Goal: Book appointment/travel/reservation

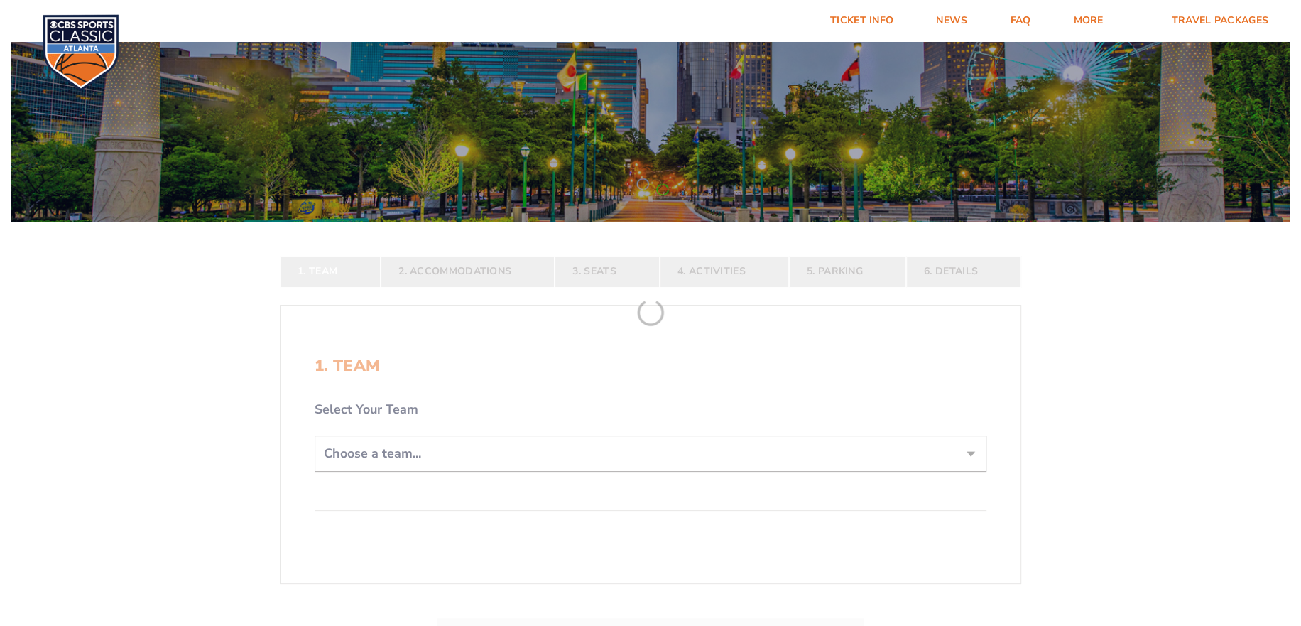
scroll to position [142, 0]
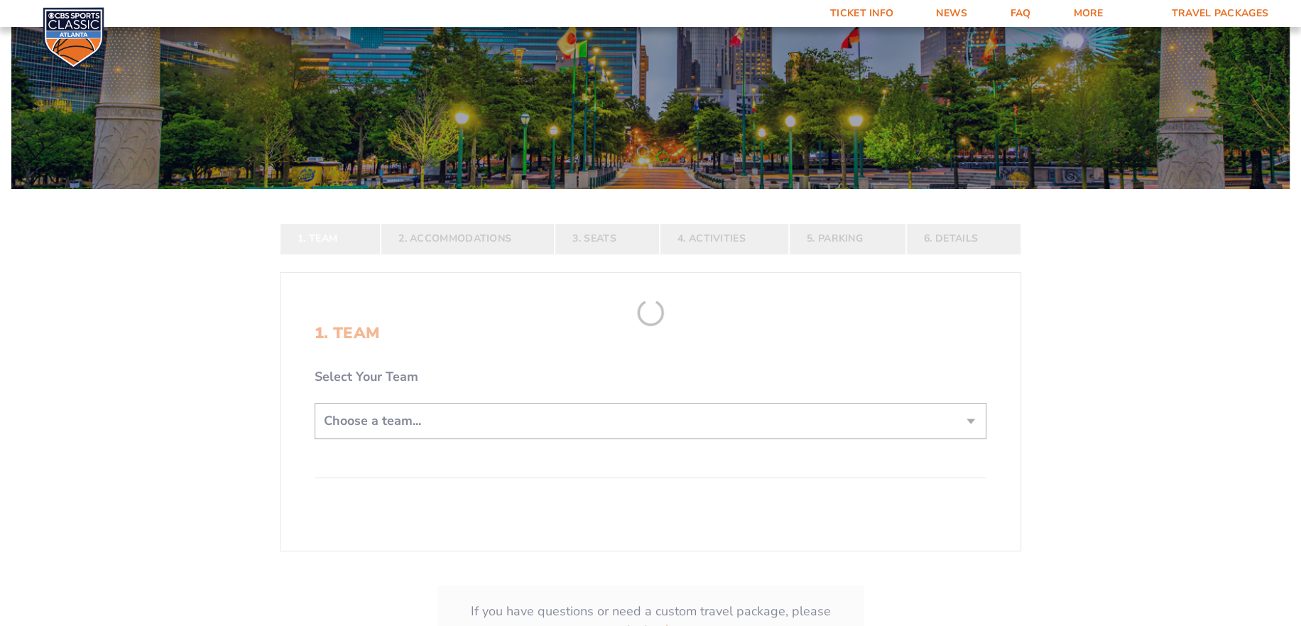
click at [399, 423] on select "Choose a team... [US_STATE] Wildcats [US_STATE] State Buckeyes [US_STATE] Tar H…" at bounding box center [651, 421] width 672 height 36
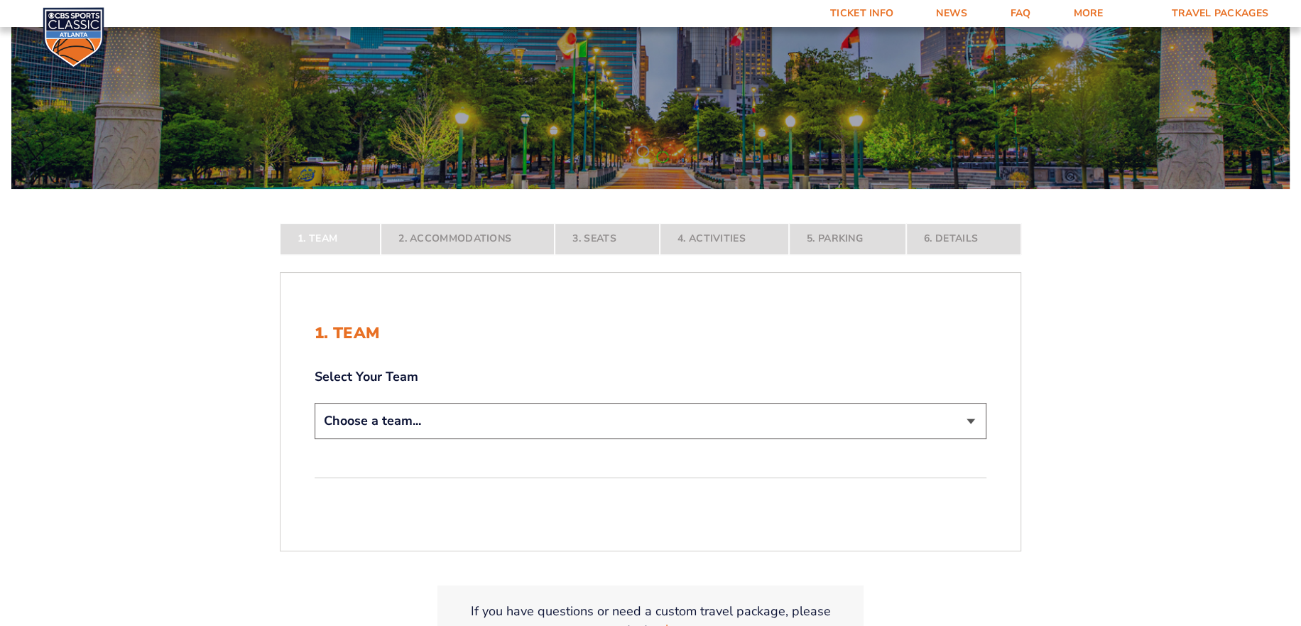
select select "12956"
click at [315, 439] on select "Choose a team... [US_STATE] Wildcats [US_STATE] State Buckeyes [US_STATE] Tar H…" at bounding box center [651, 421] width 672 height 36
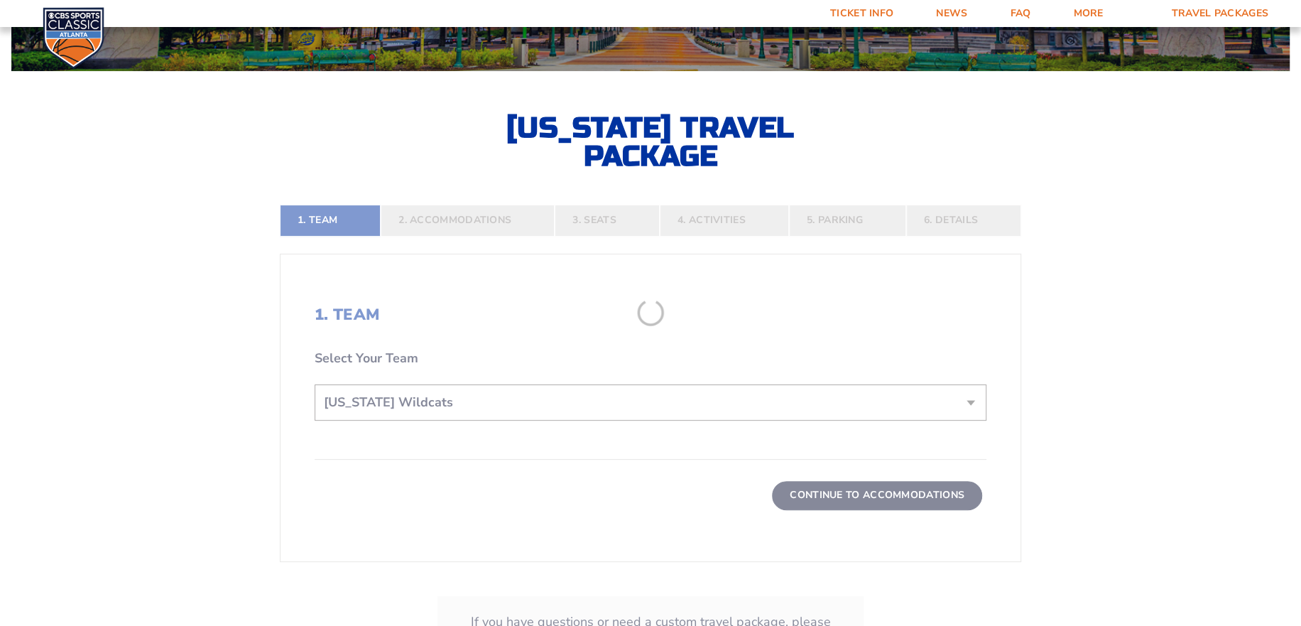
scroll to position [284, 0]
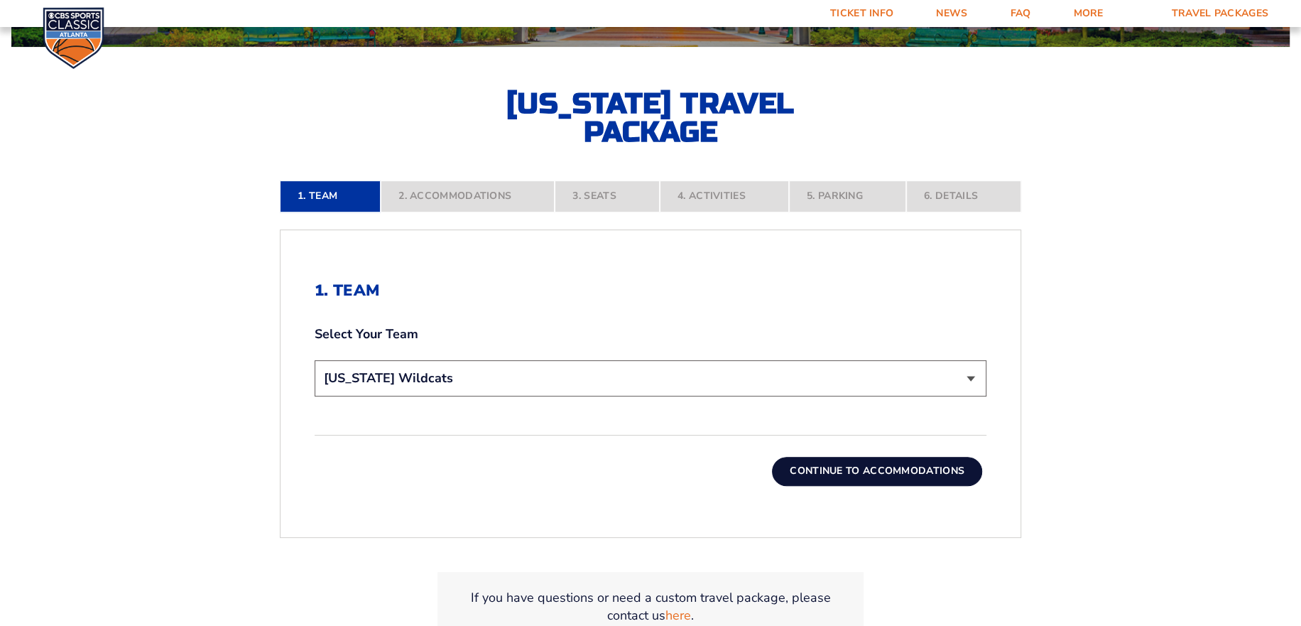
click at [844, 469] on button "Continue To Accommodations" at bounding box center [877, 471] width 210 height 28
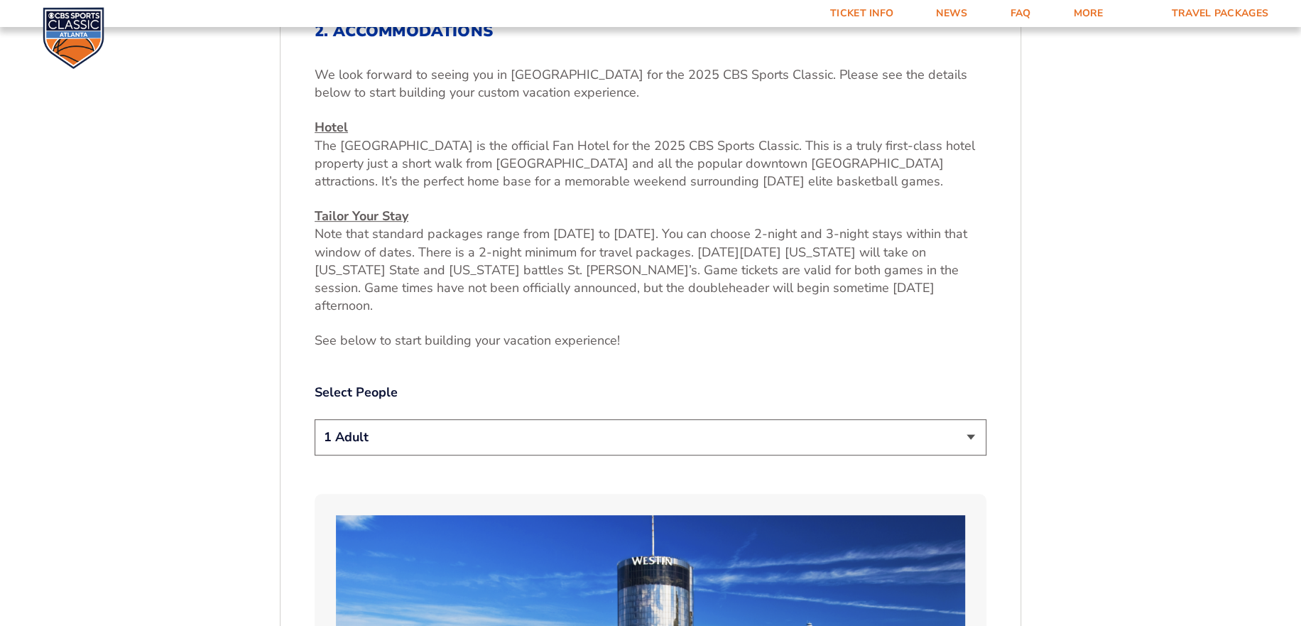
scroll to position [579, 0]
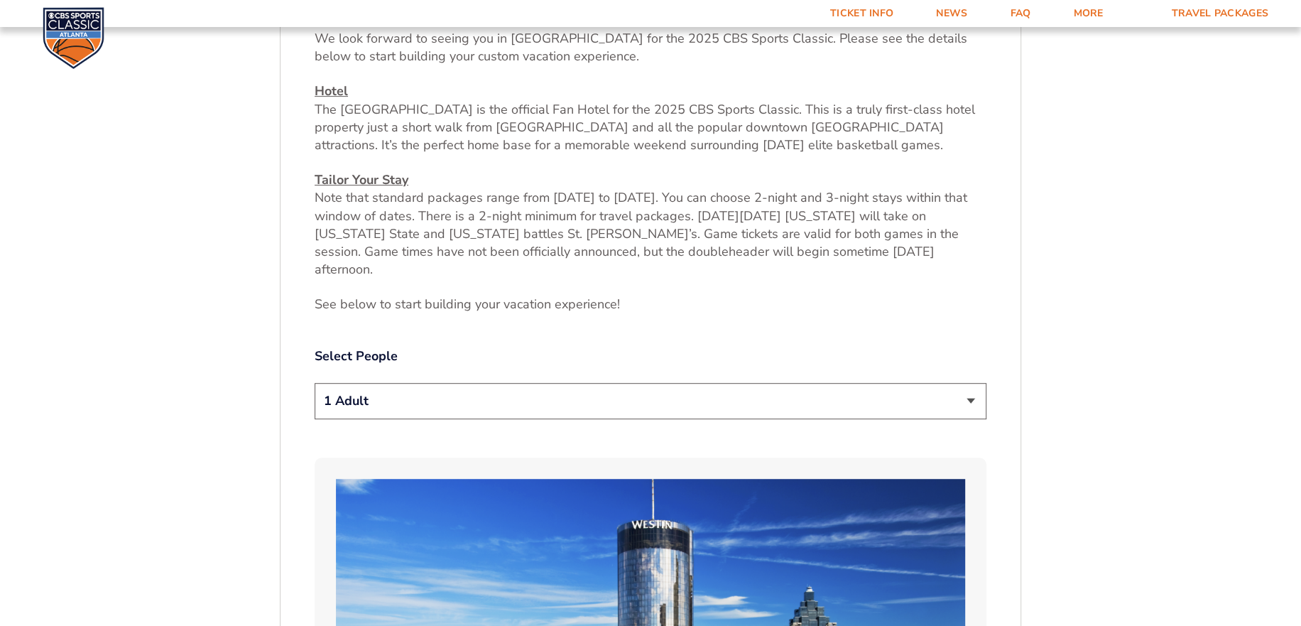
click at [634, 385] on select "1 Adult 2 Adults 3 Adults 4 Adults 2 Adults + 1 Child 2 Adults + 2 Children 2 A…" at bounding box center [651, 401] width 672 height 36
select select "2 Adults"
click at [315, 383] on select "1 Adult 2 Adults 3 Adults 4 Adults 2 Adults + 1 Child 2 Adults + 2 Children 2 A…" at bounding box center [651, 401] width 672 height 36
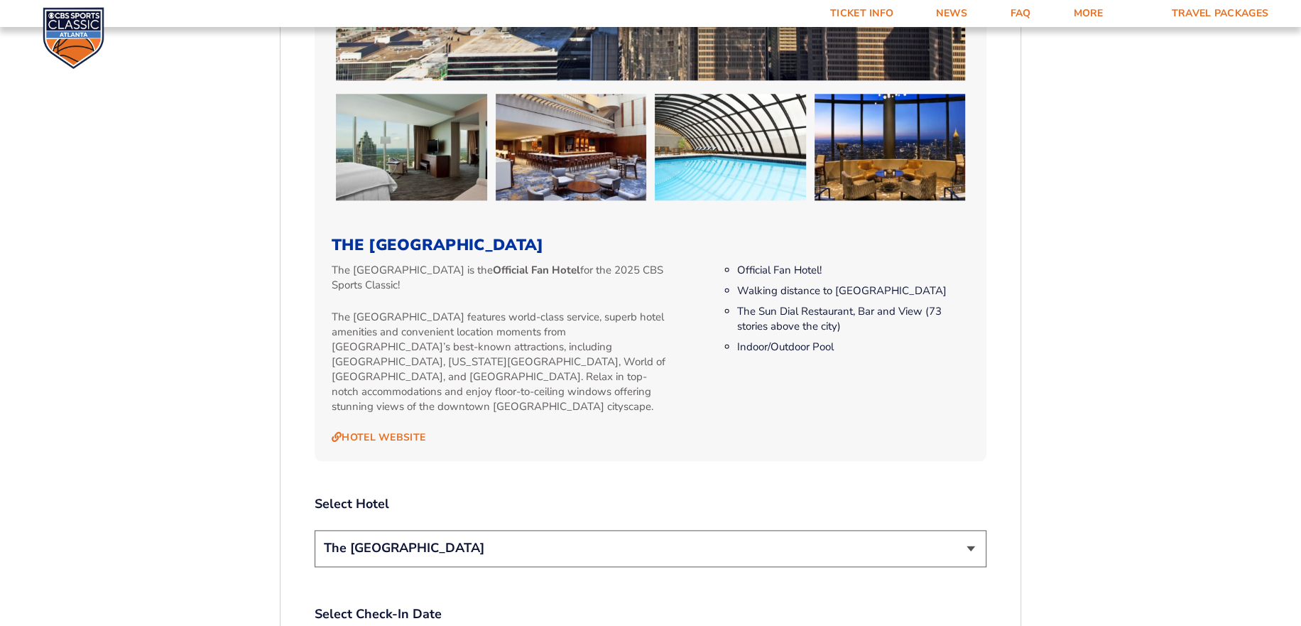
scroll to position [1432, 0]
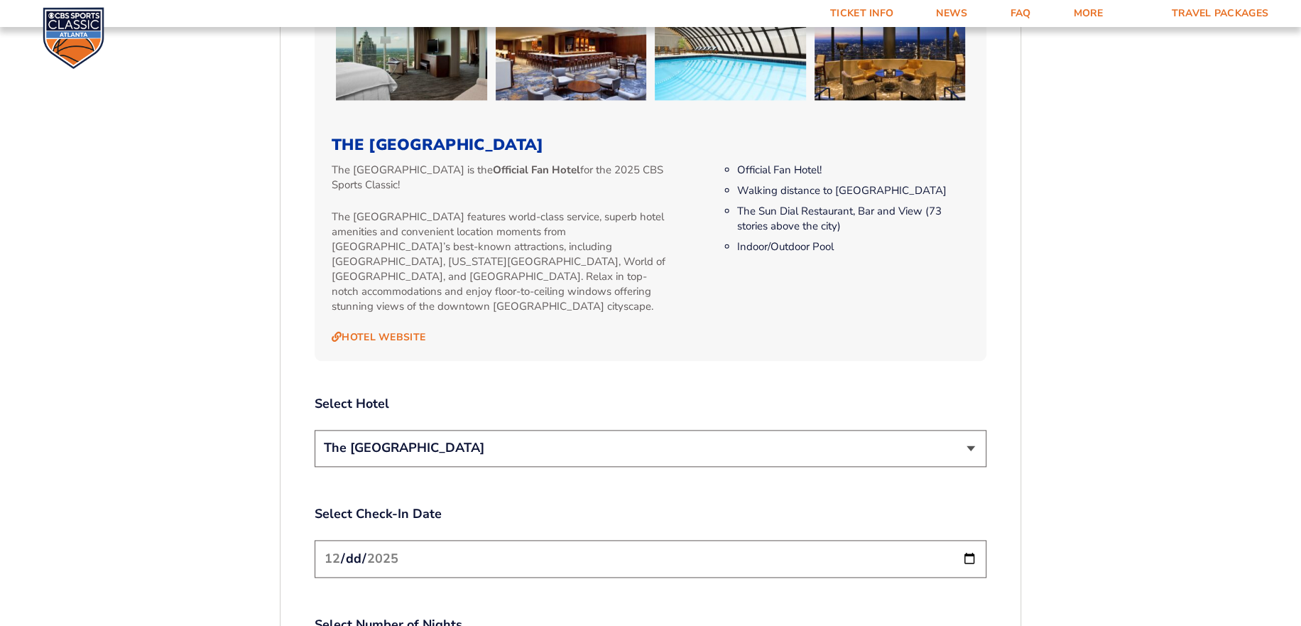
click at [542, 430] on select "The [GEOGRAPHIC_DATA]" at bounding box center [651, 448] width 672 height 36
click at [543, 430] on select "The [GEOGRAPHIC_DATA]" at bounding box center [651, 448] width 672 height 36
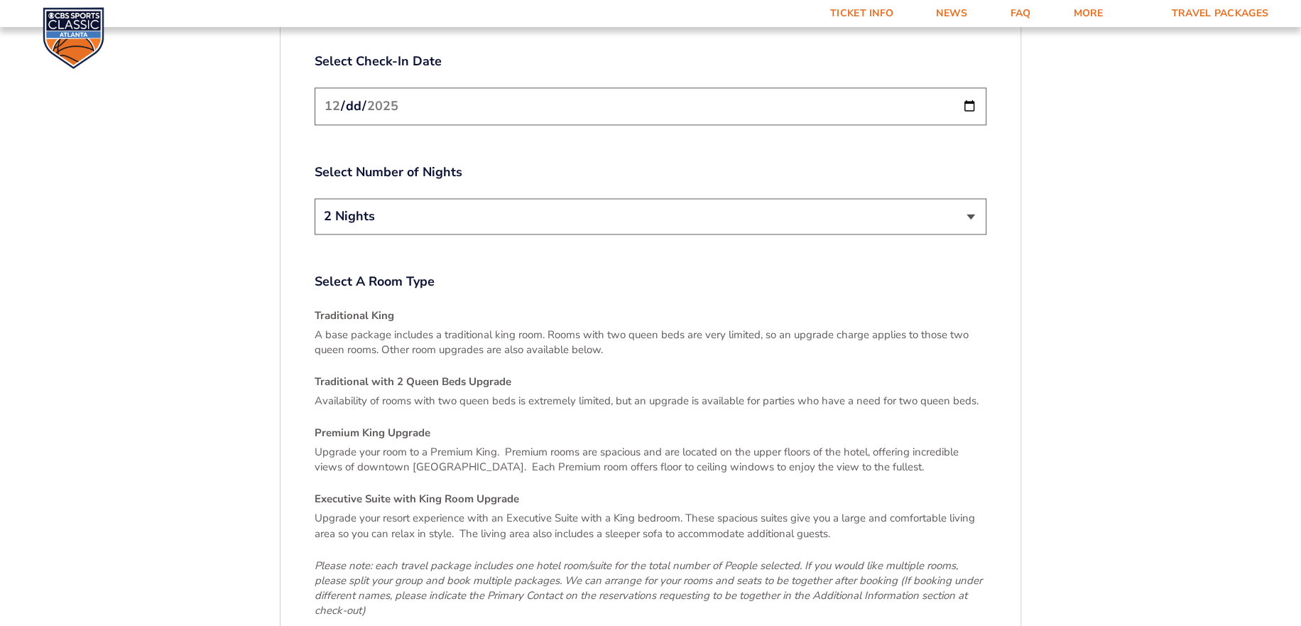
scroll to position [1929, 0]
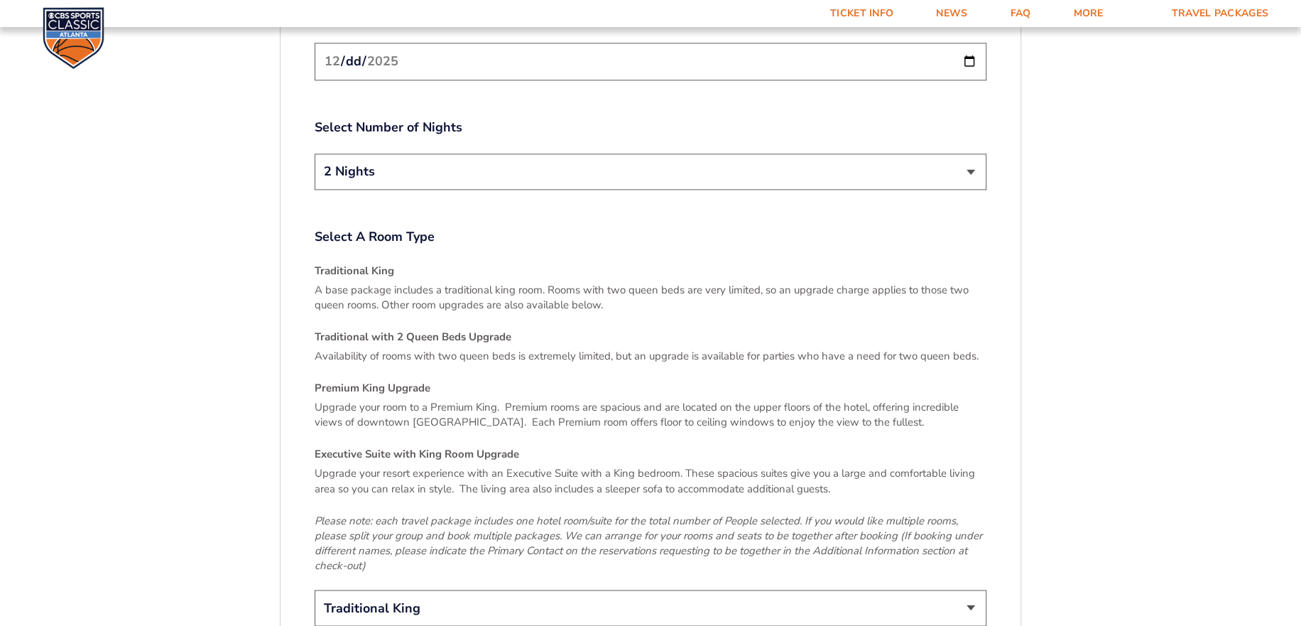
click at [447, 589] on select "Traditional King Traditional with 2 Queen Beds Upgrade (+$95 per night) Premium…" at bounding box center [651, 607] width 672 height 36
select select "Traditional with 2 Queen Beds Upgrade"
click at [315, 589] on select "Traditional King Traditional with 2 Queen Beds Upgrade (+$95 per night) Premium…" at bounding box center [651, 607] width 672 height 36
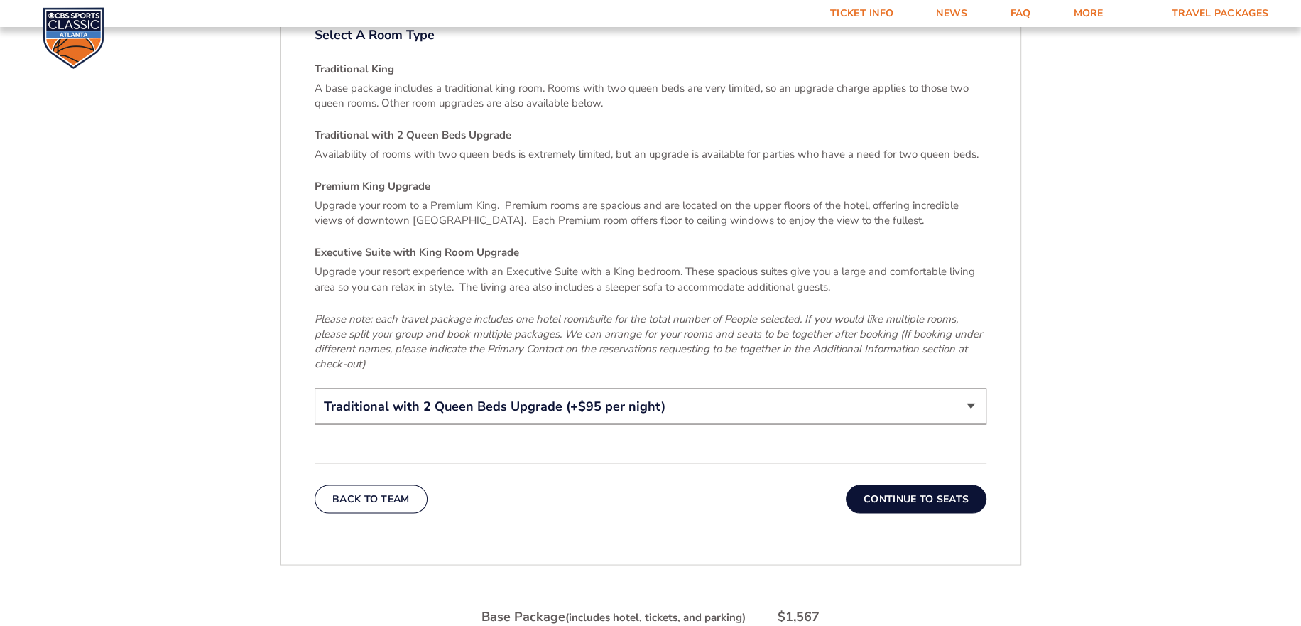
scroll to position [2142, 0]
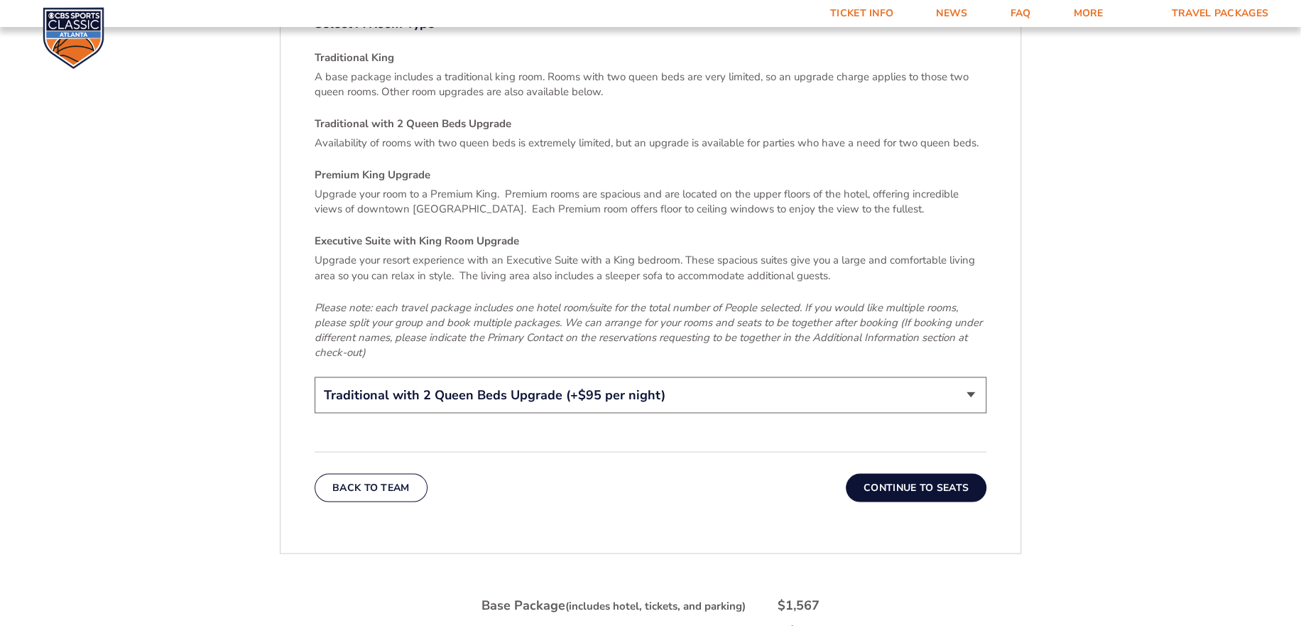
click at [908, 473] on button "Continue To Seats" at bounding box center [916, 487] width 141 height 28
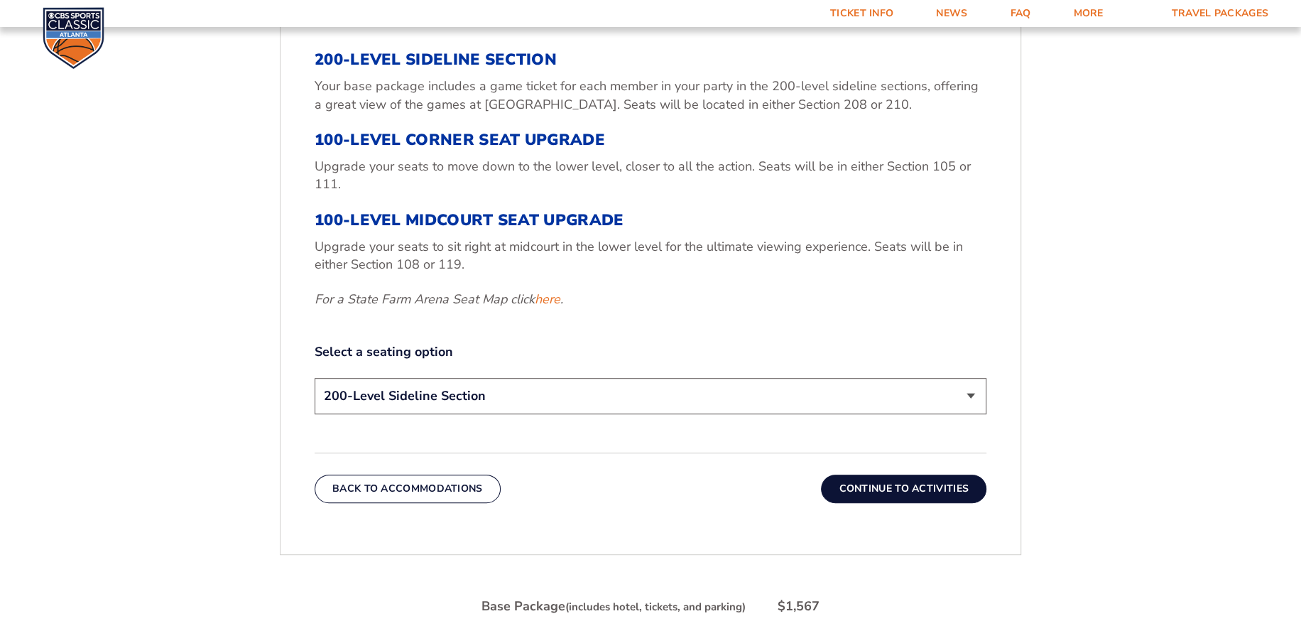
scroll to position [579, 0]
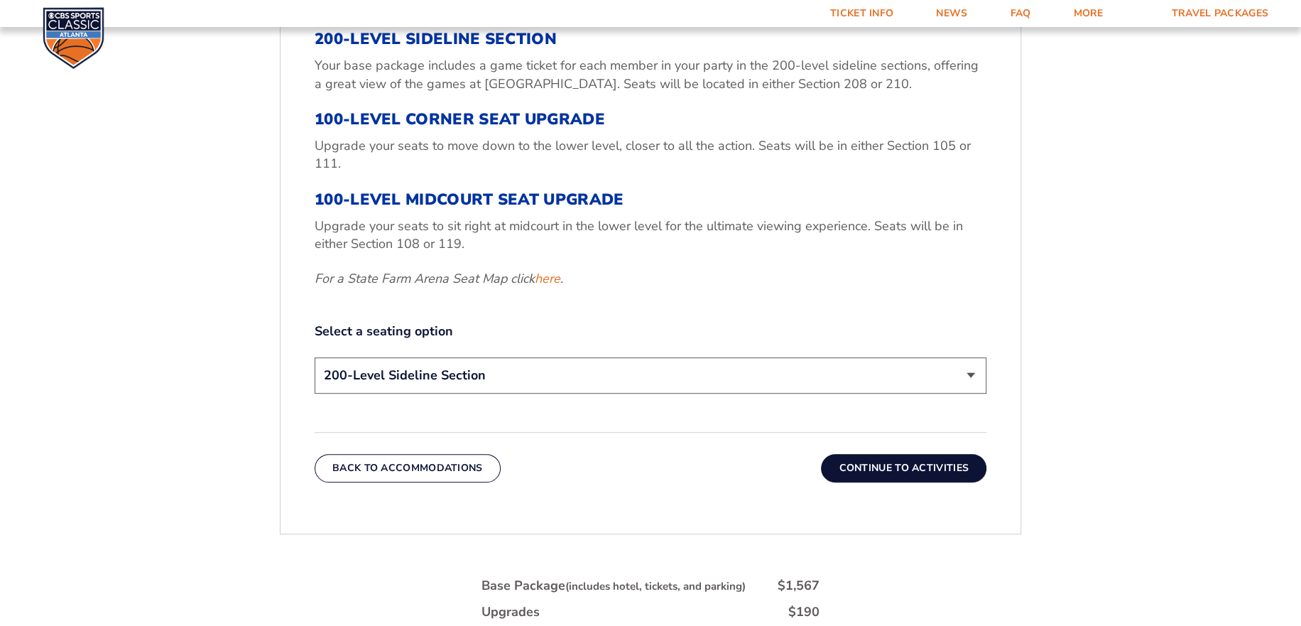
click at [479, 370] on select "200-Level Sideline Section 100-Level Corner Seat Upgrade (+$120 per person) 100…" at bounding box center [651, 375] width 672 height 36
click at [315, 357] on select "200-Level Sideline Section 100-Level Corner Seat Upgrade (+$120 per person) 100…" at bounding box center [651, 375] width 672 height 36
click at [903, 472] on button "Continue To Activities" at bounding box center [903, 468] width 165 height 28
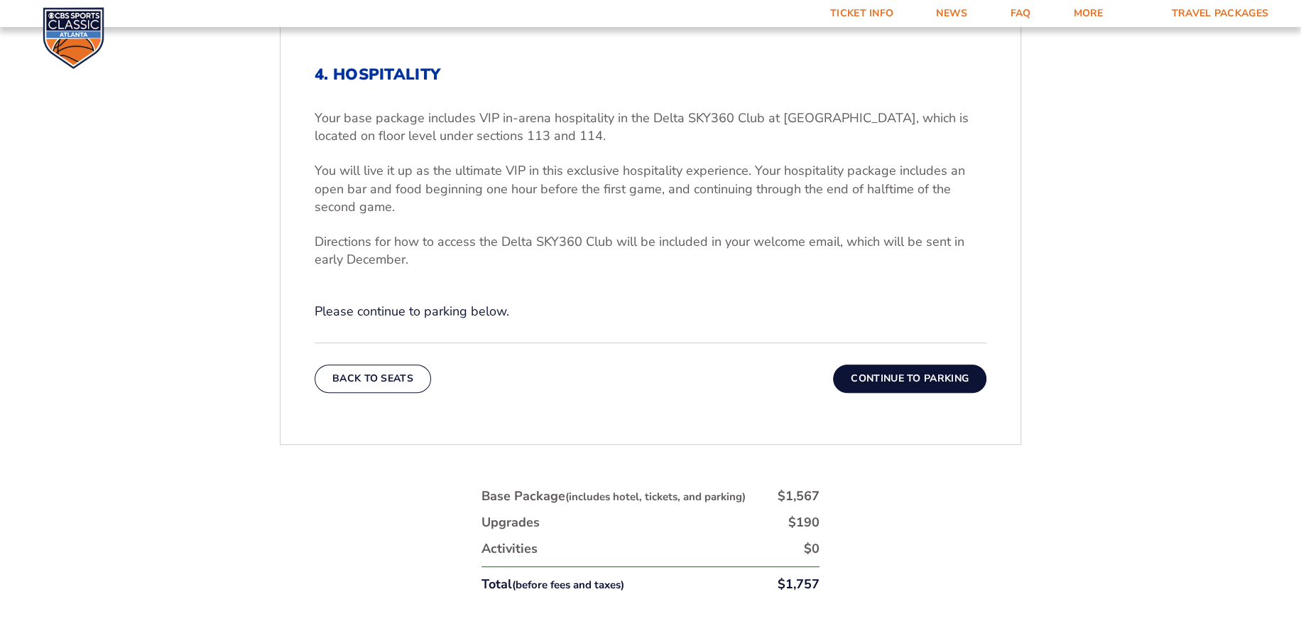
scroll to position [508, 0]
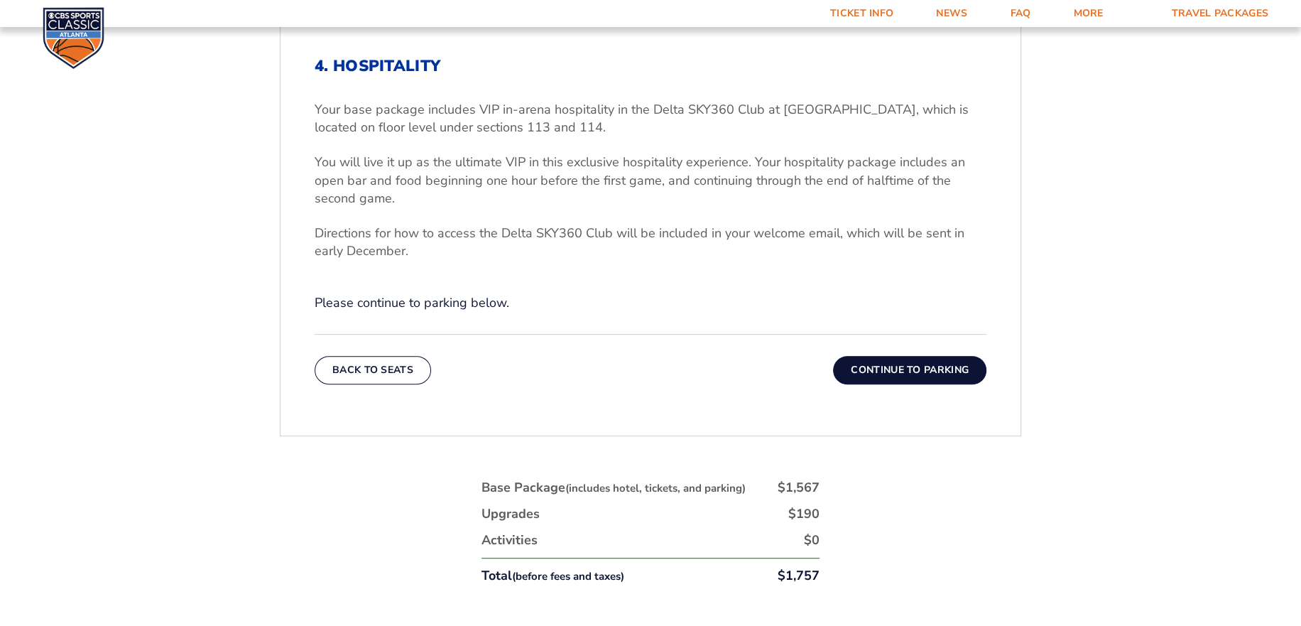
click at [935, 373] on button "Continue To Parking" at bounding box center [909, 370] width 153 height 28
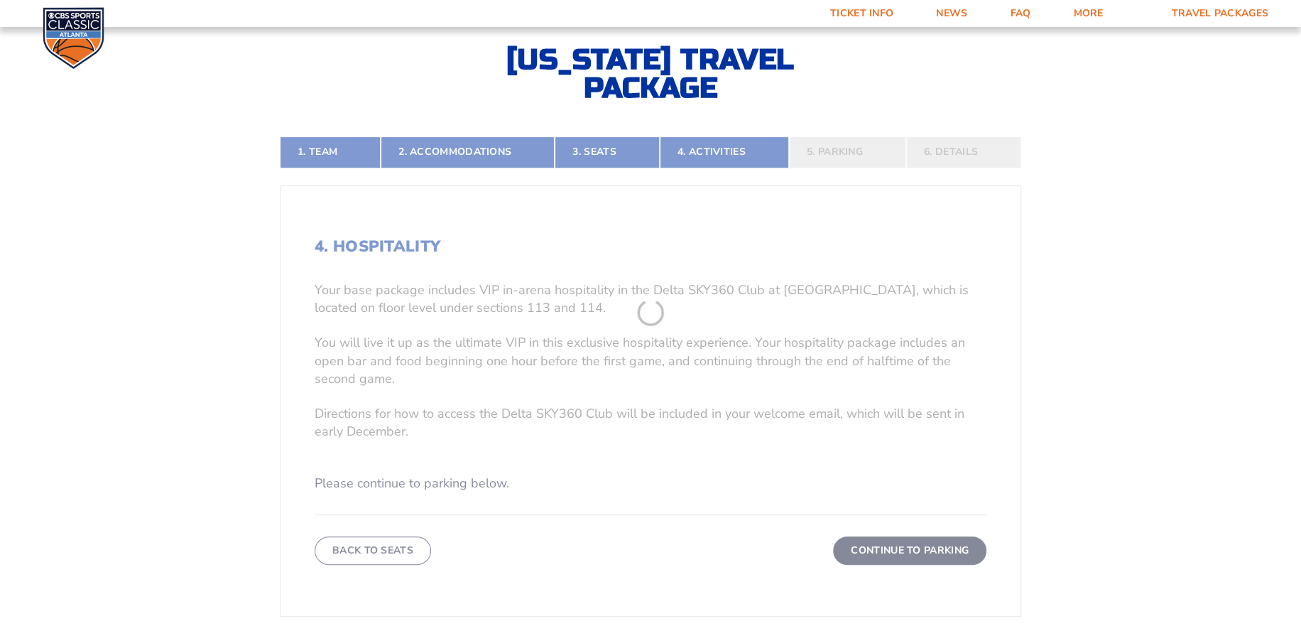
scroll to position [295, 0]
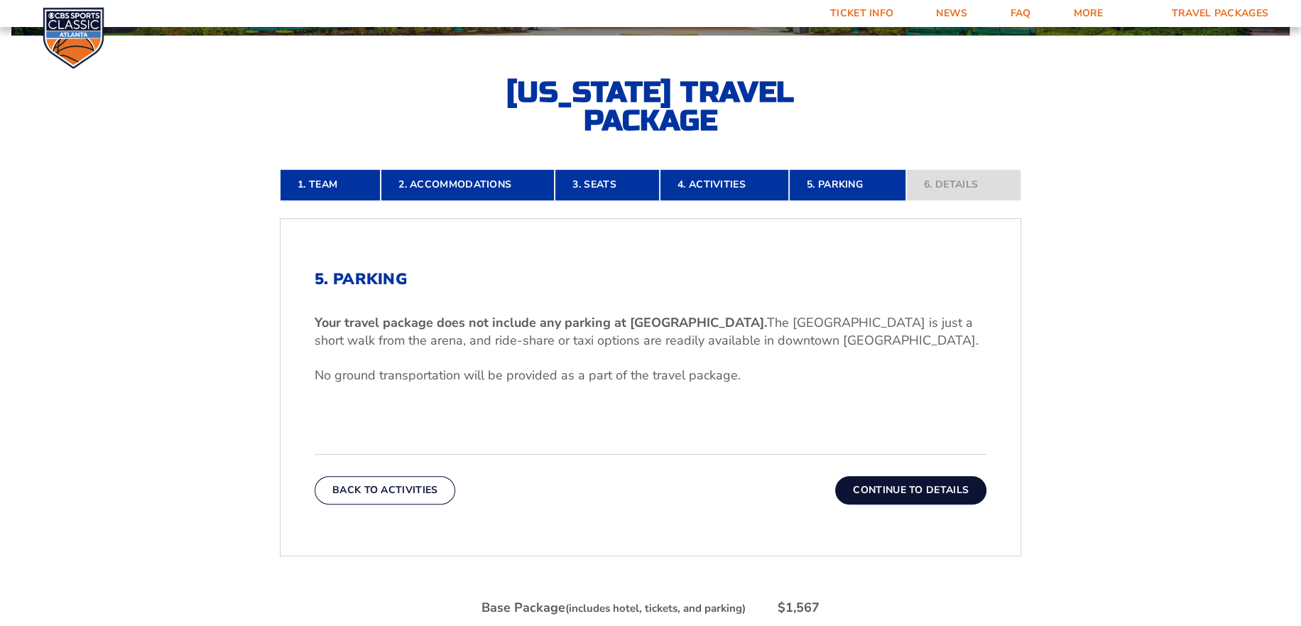
click at [869, 479] on button "Continue To Details" at bounding box center [910, 490] width 151 height 28
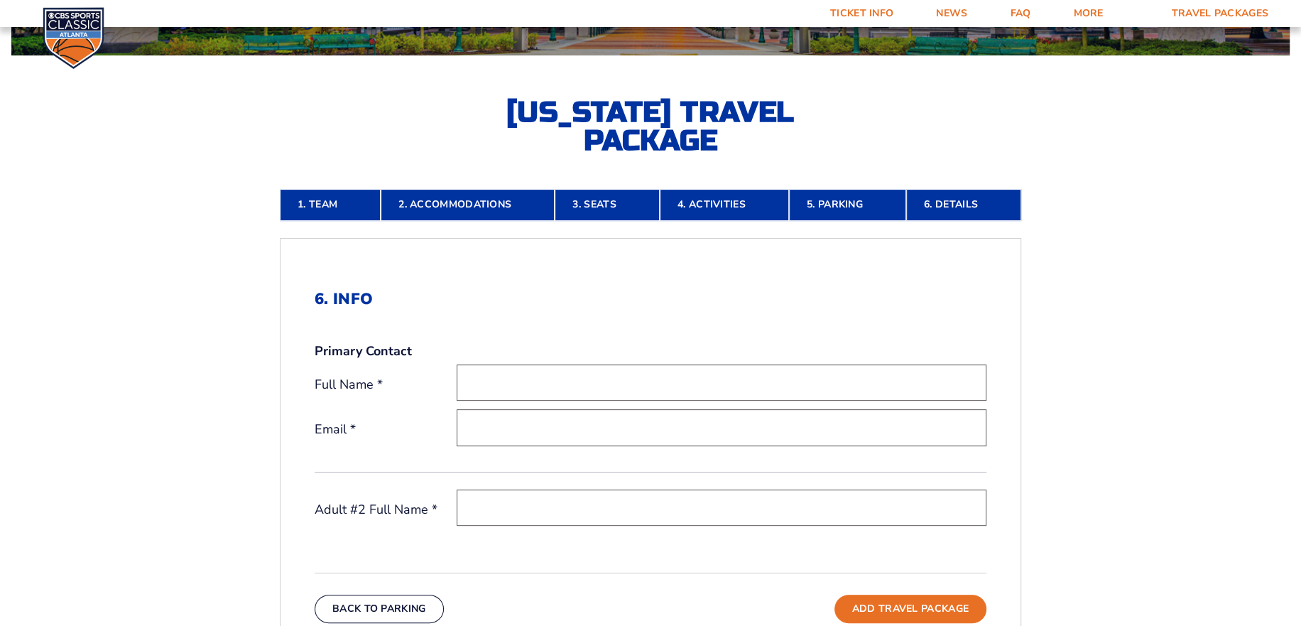
scroll to position [0, 0]
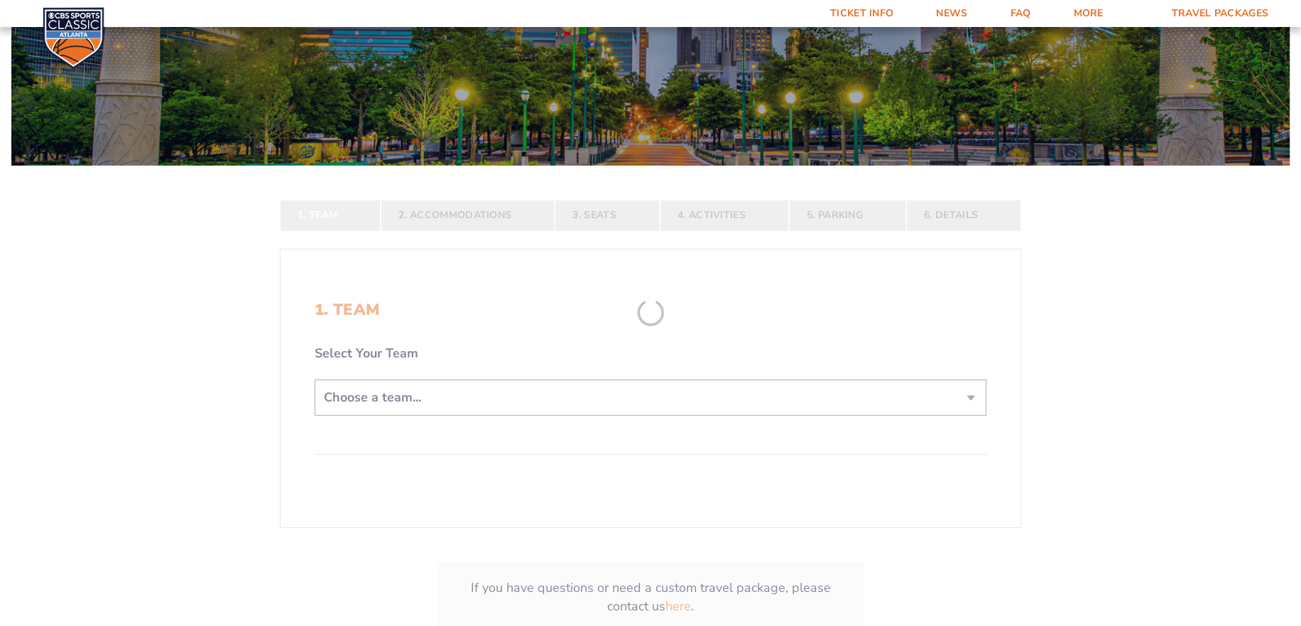
scroll to position [213, 0]
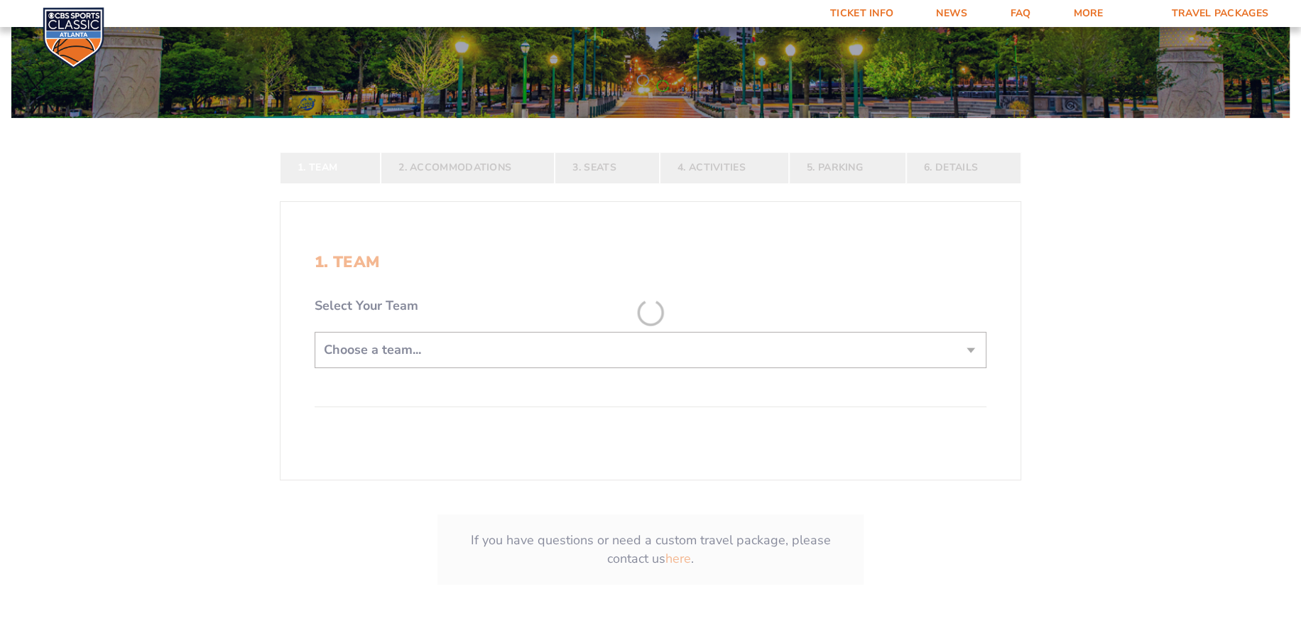
click at [430, 348] on form "[US_STATE] [US_STATE] Travel Package [US_STATE][GEOGRAPHIC_DATA] [US_STATE] Sta…" at bounding box center [650, 220] width 1301 height 866
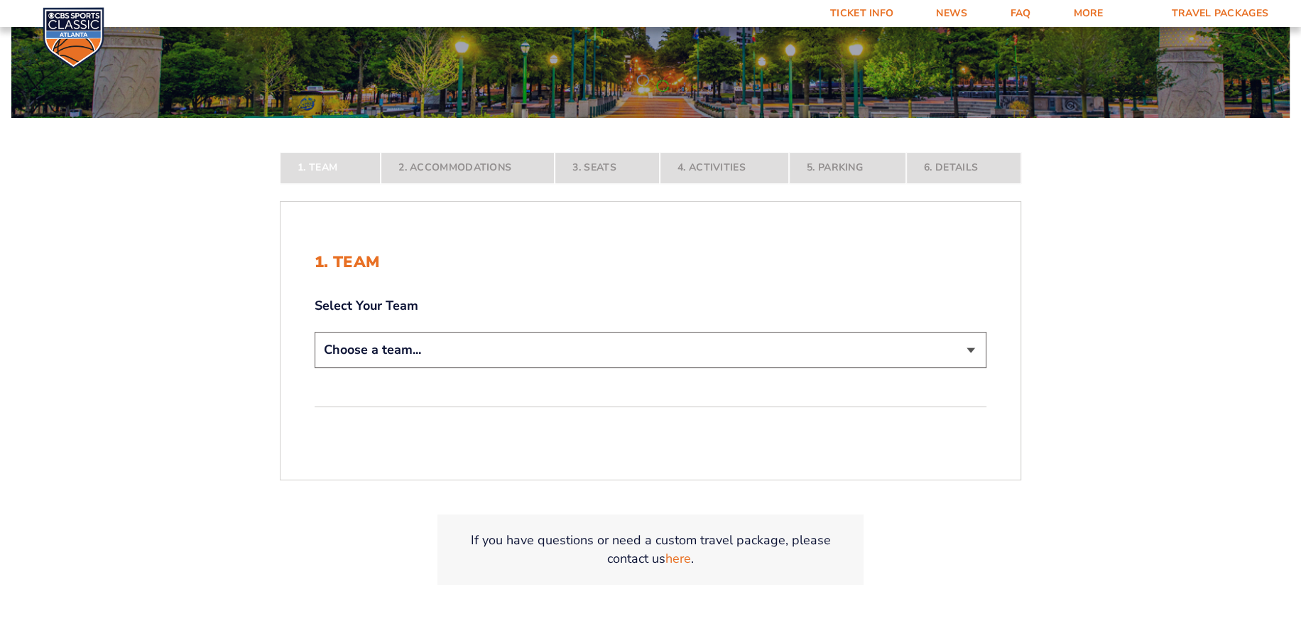
click at [472, 347] on select "Choose a team... [US_STATE] Wildcats [US_STATE] State Buckeyes [US_STATE] Tar H…" at bounding box center [651, 350] width 672 height 36
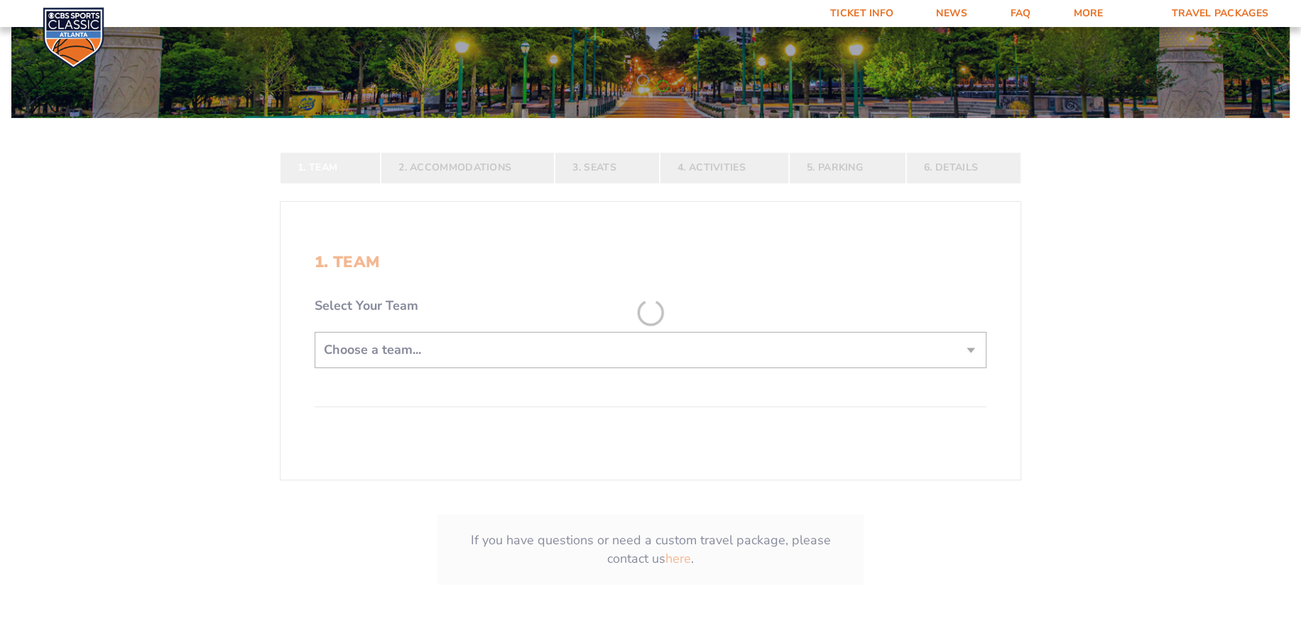
select select "12757"
click at [315, 368] on select "Choose a team... [US_STATE] Wildcats [US_STATE] State Buckeyes [US_STATE] Tar H…" at bounding box center [651, 350] width 672 height 36
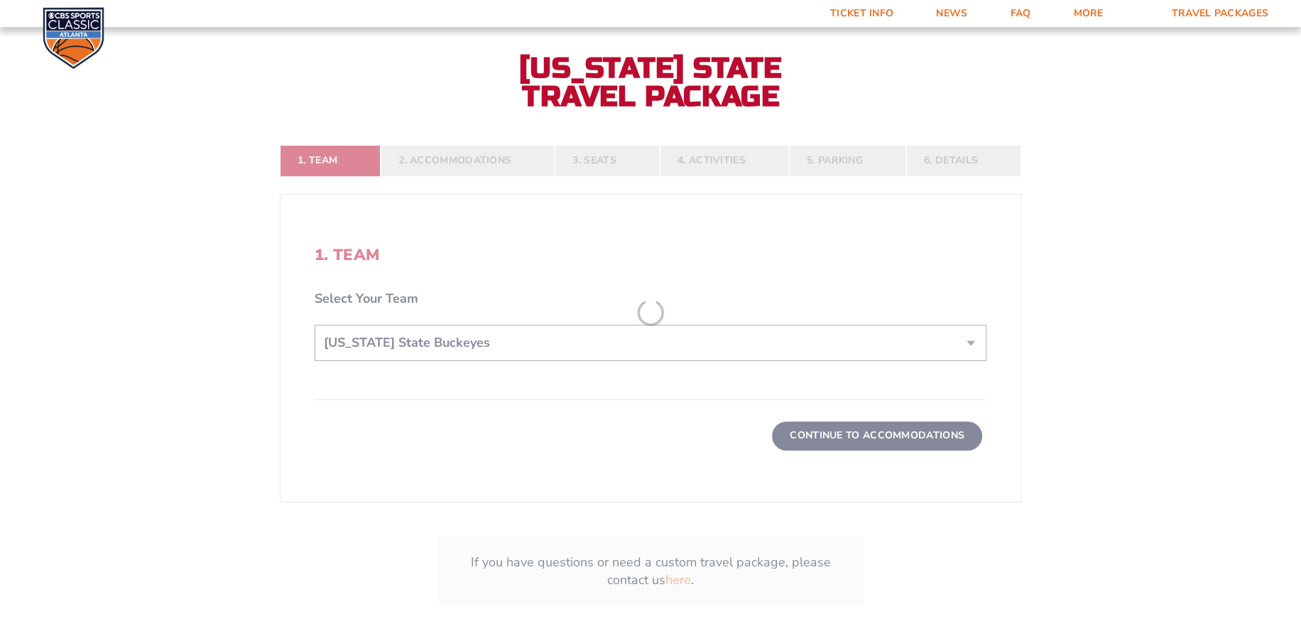
scroll to position [355, 0]
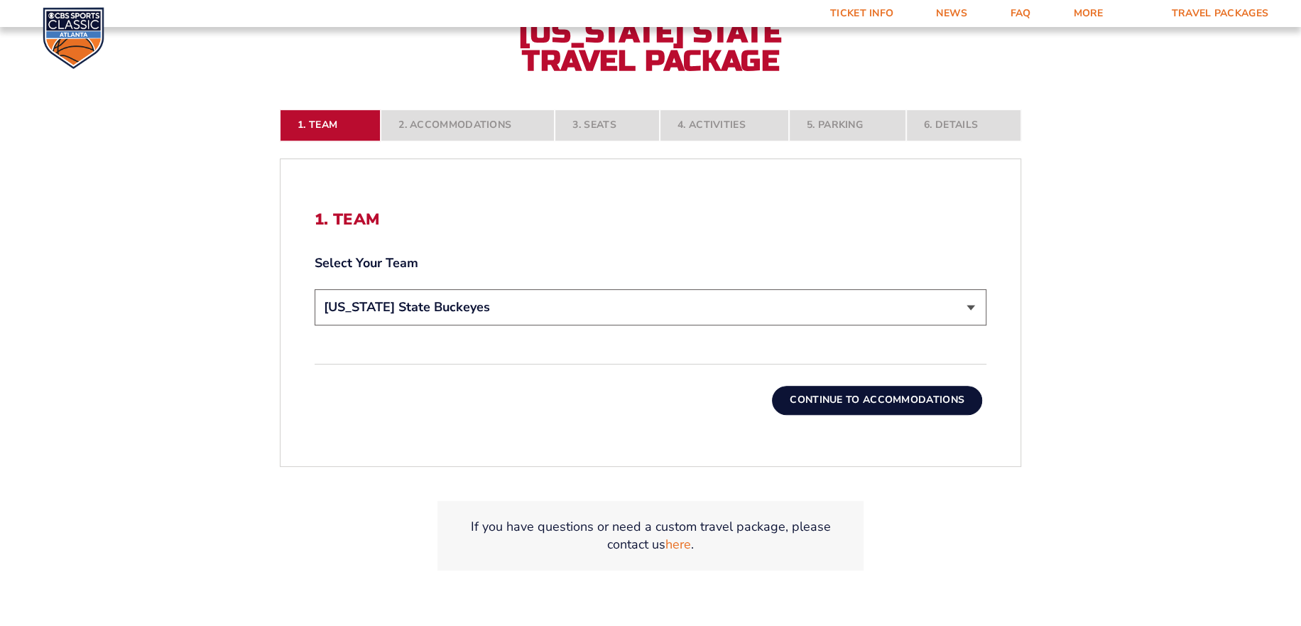
click at [829, 401] on button "Continue To Accommodations" at bounding box center [877, 400] width 210 height 28
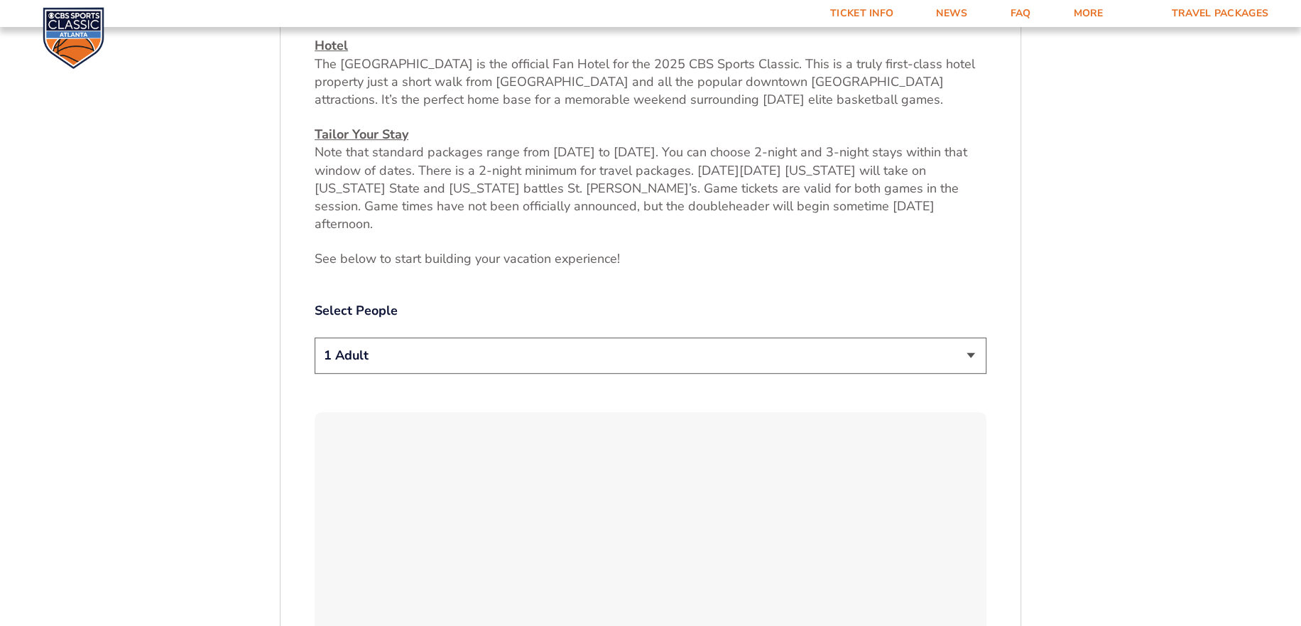
scroll to position [651, 0]
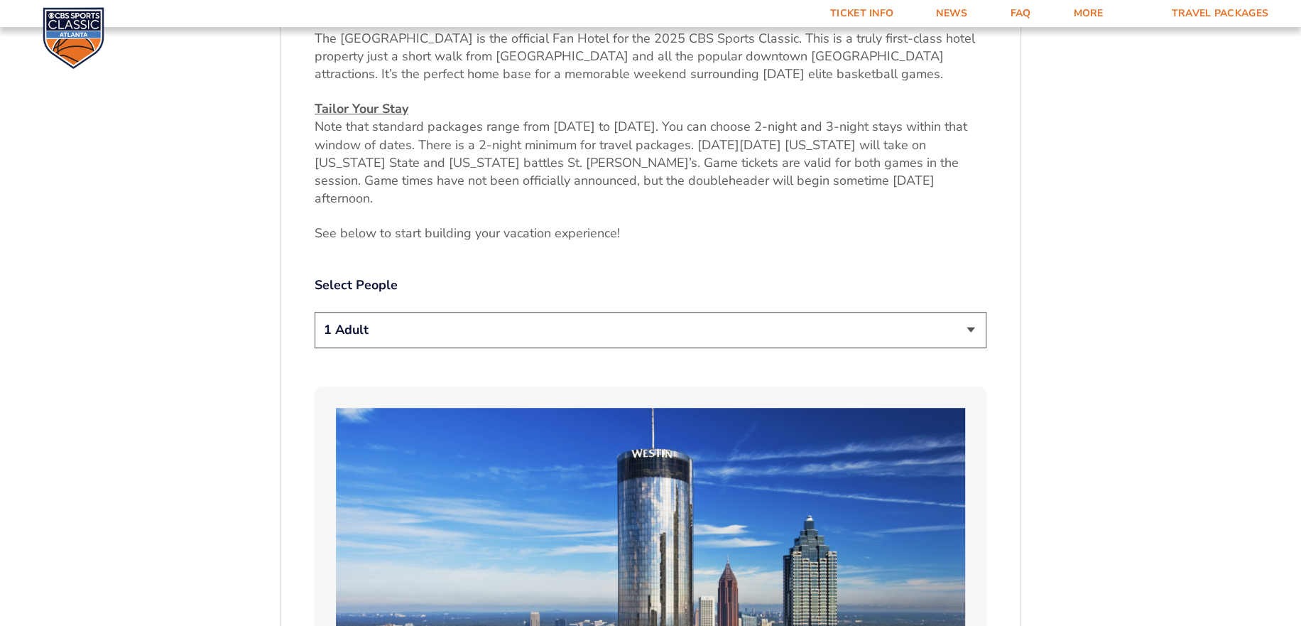
click at [409, 312] on select "1 Adult 2 Adults 3 Adults 4 Adults 2 Adults + 1 Child 2 Adults + 2 Children 2 A…" at bounding box center [651, 330] width 672 height 36
select select "2 Adults"
click at [315, 312] on select "1 Adult 2 Adults 3 Adults 4 Adults 2 Adults + 1 Child 2 Adults + 2 Children 2 A…" at bounding box center [651, 330] width 672 height 36
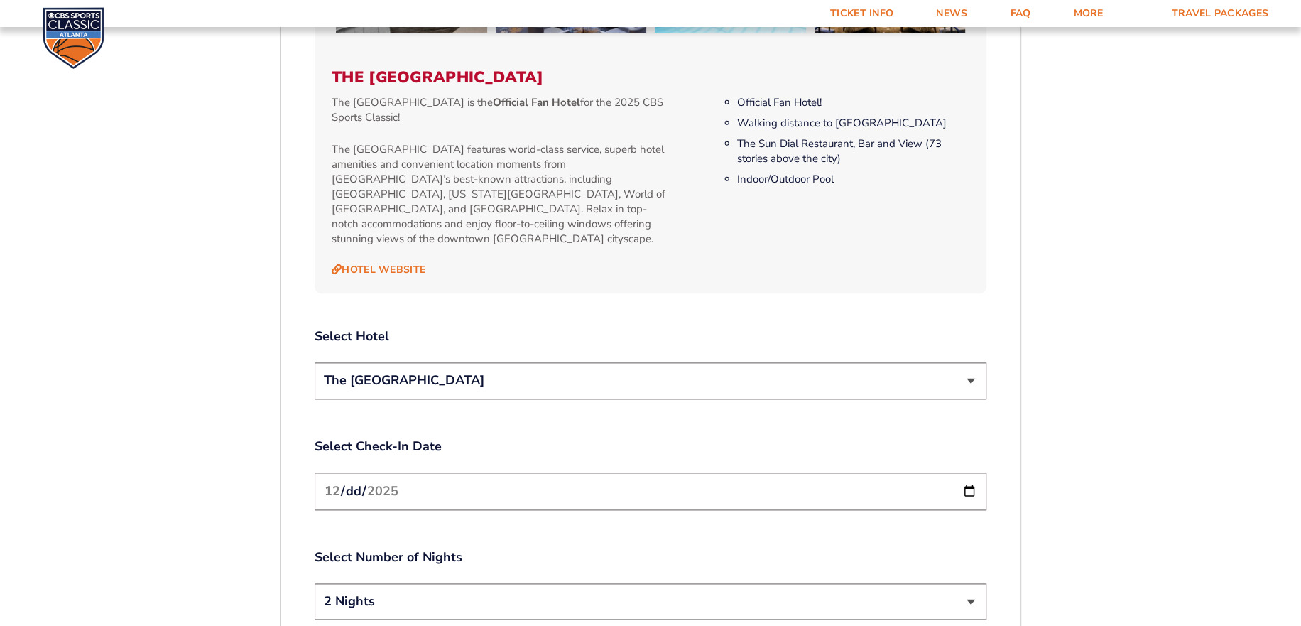
scroll to position [1503, 0]
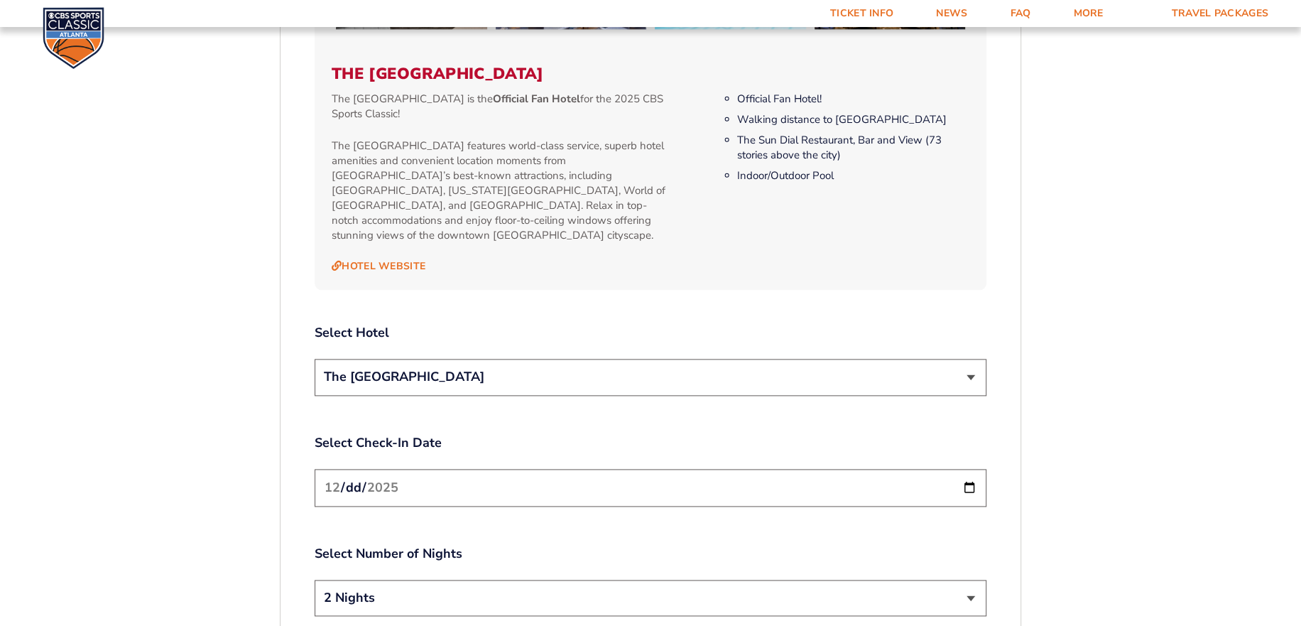
click at [526, 359] on select "The [GEOGRAPHIC_DATA]" at bounding box center [651, 377] width 672 height 36
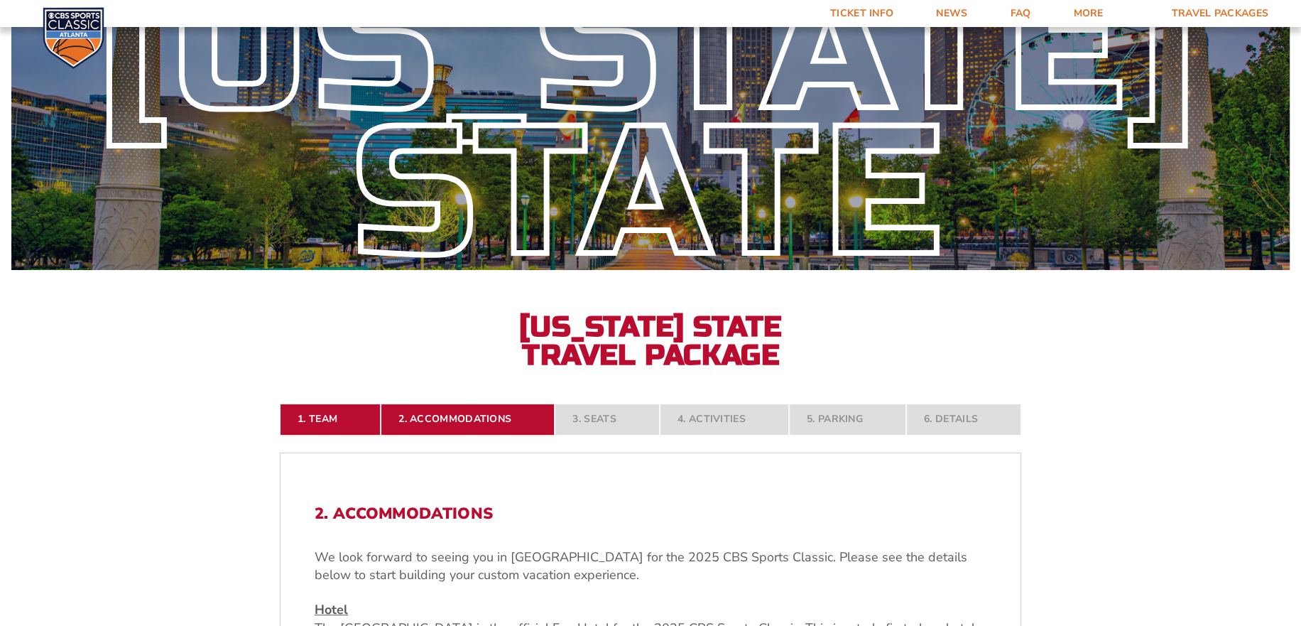
scroll to position [0, 0]
